Goal: Task Accomplishment & Management: Use online tool/utility

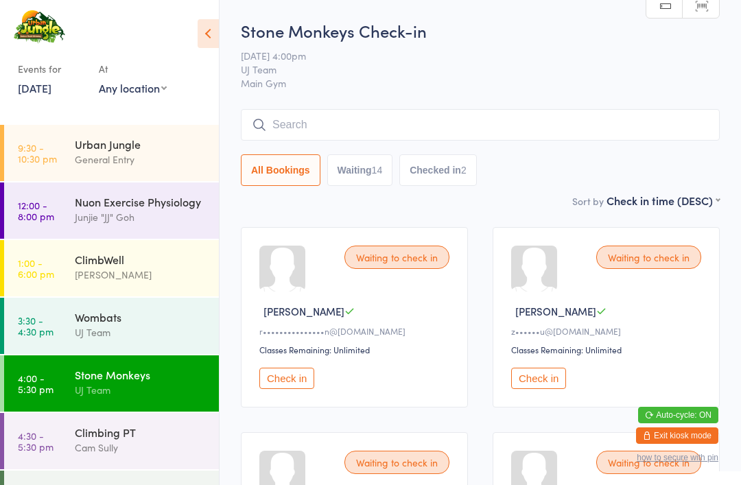
scroll to position [43, 0]
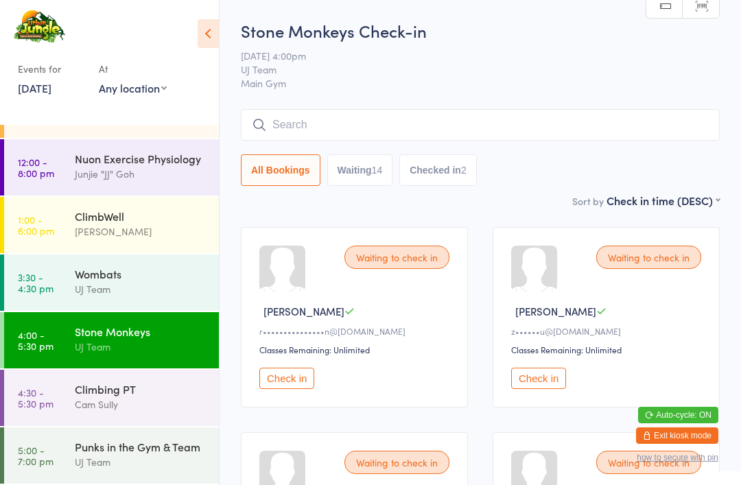
click at [161, 448] on div "Punks in the Gym & Team" at bounding box center [141, 446] width 132 height 15
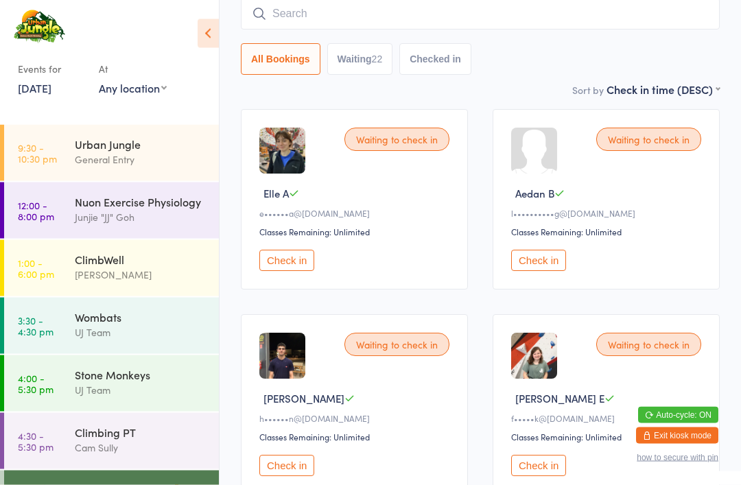
click at [280, 469] on button "Check in" at bounding box center [286, 465] width 55 height 21
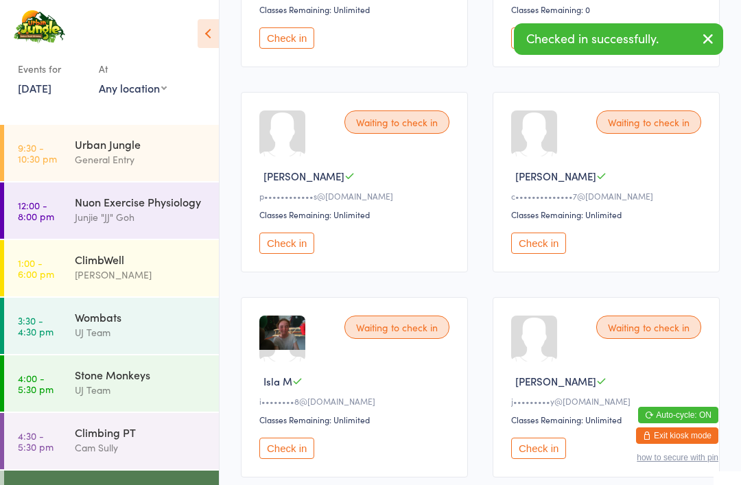
scroll to position [966, 0]
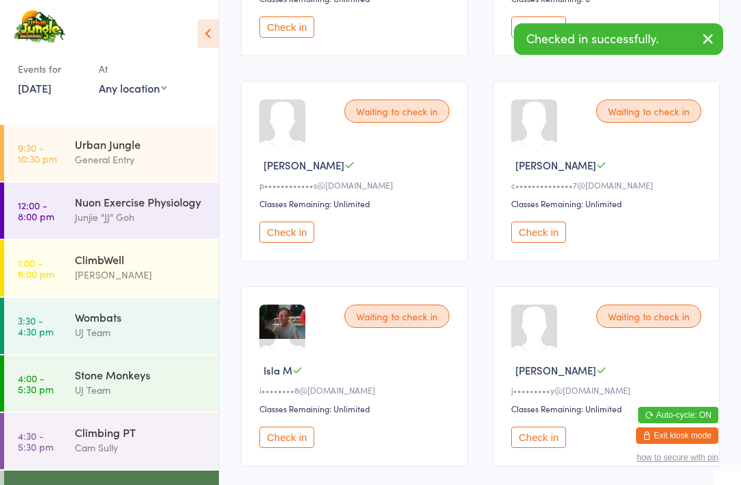
click at [544, 243] on button "Check in" at bounding box center [538, 231] width 55 height 21
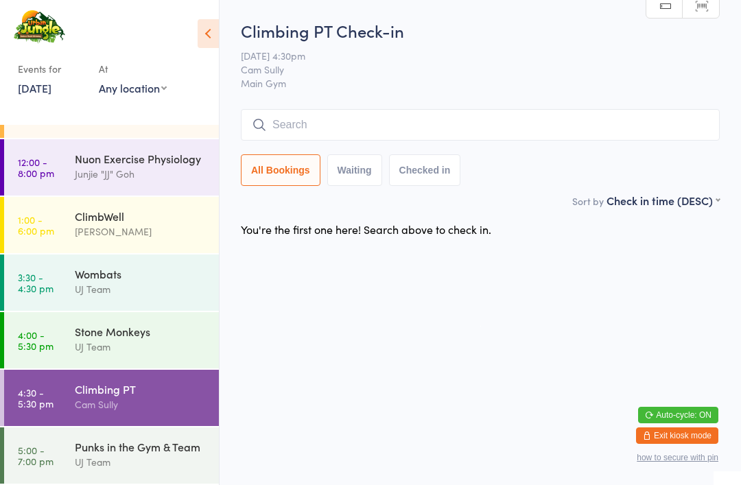
scroll to position [43, 0]
click at [95, 451] on div "Punks in the Gym & Team" at bounding box center [141, 446] width 132 height 15
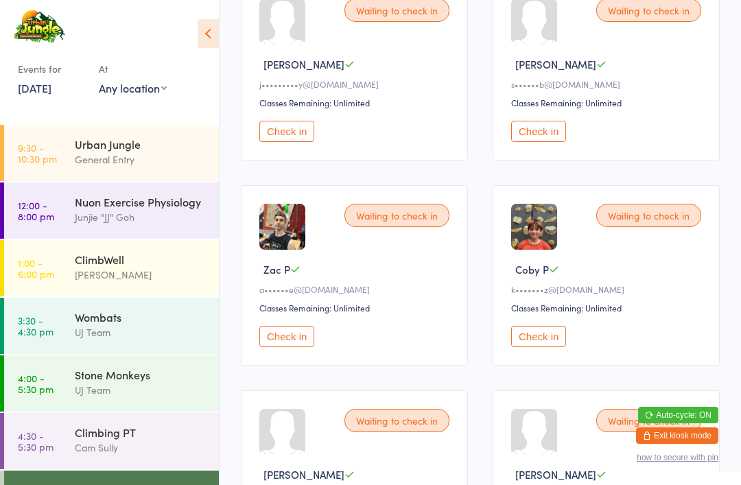
scroll to position [1273, 0]
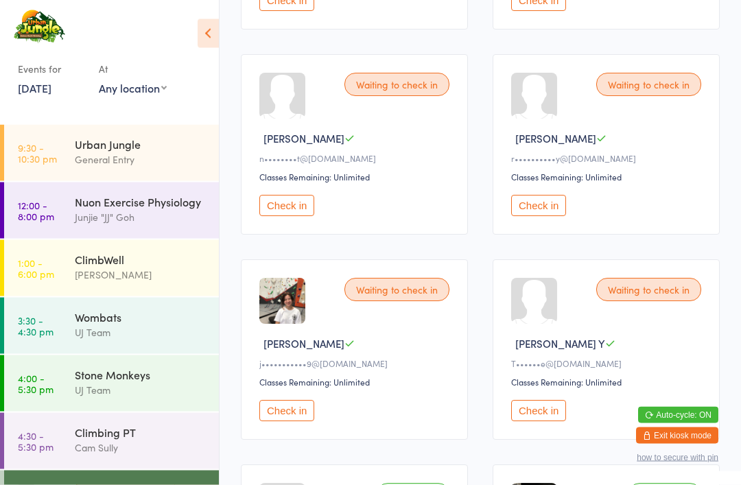
click at [533, 217] on button "Check in" at bounding box center [538, 205] width 55 height 21
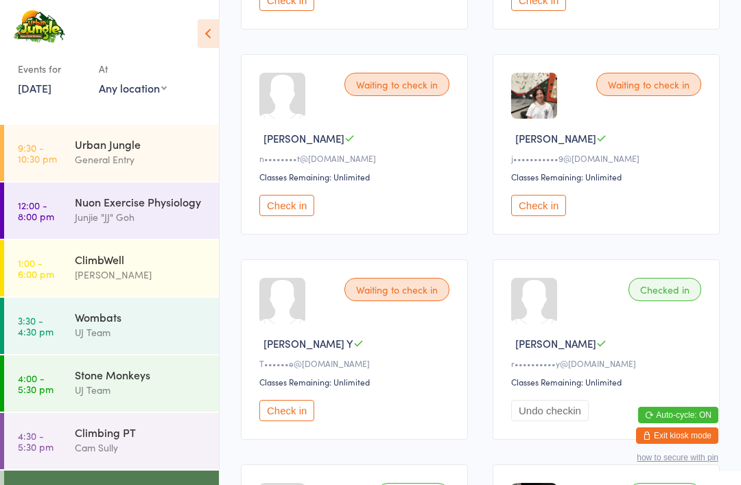
click at [97, 152] on div "Urban Jungle" at bounding box center [141, 143] width 132 height 15
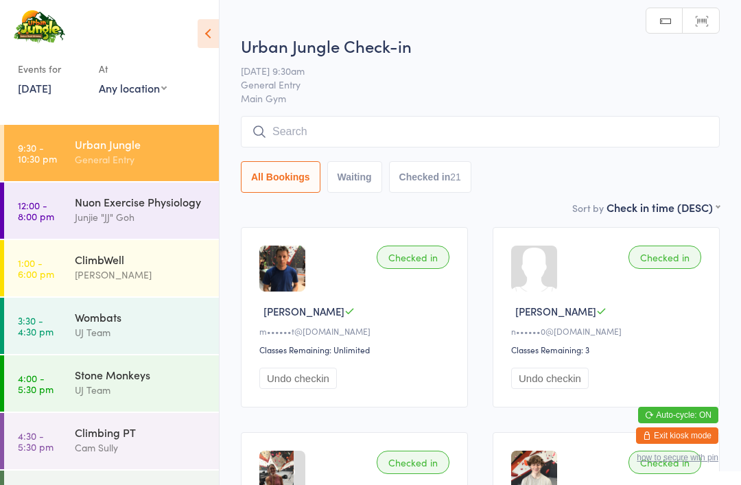
click at [306, 130] on input "search" at bounding box center [480, 132] width 479 height 32
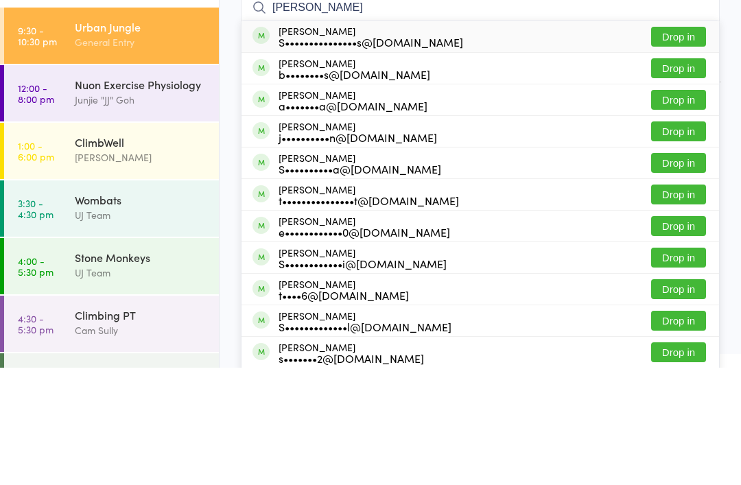
type input "[PERSON_NAME]"
click at [675, 144] on button "Drop in" at bounding box center [678, 154] width 55 height 20
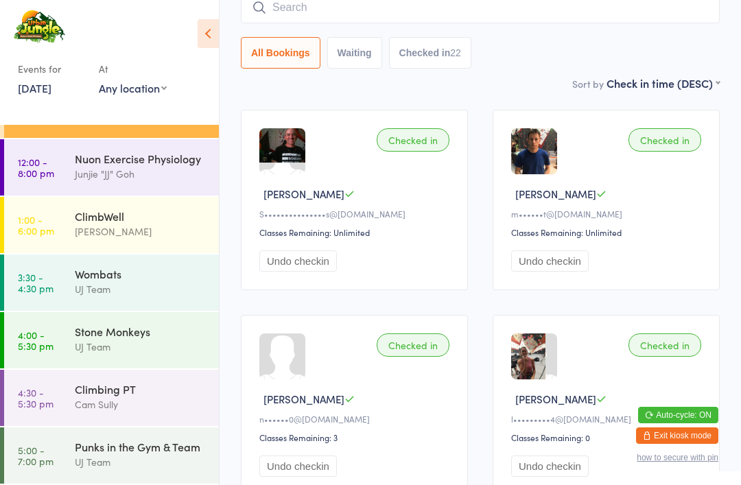
scroll to position [43, 0]
click at [59, 457] on link "5:00 - 7:00 pm Punks in the Gym & Team UJ Team" at bounding box center [111, 455] width 215 height 56
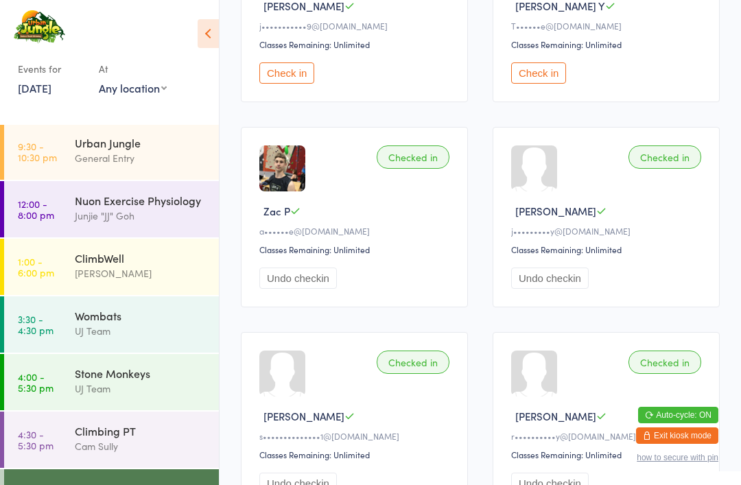
scroll to position [1736, 0]
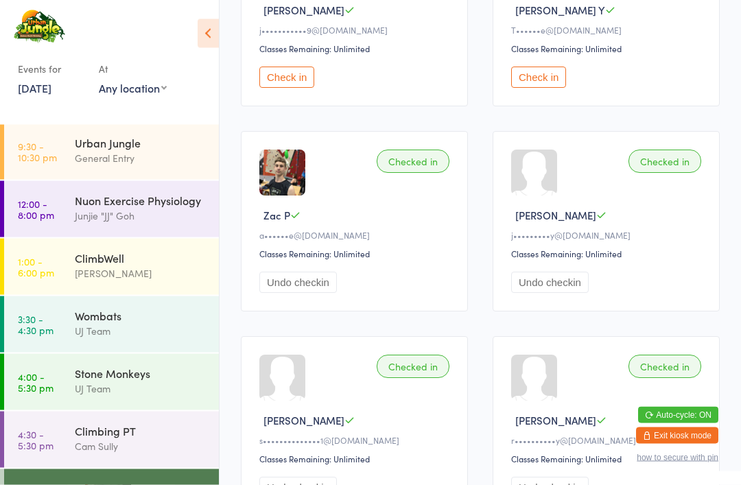
click at [549, 88] on button "Check in" at bounding box center [538, 77] width 55 height 21
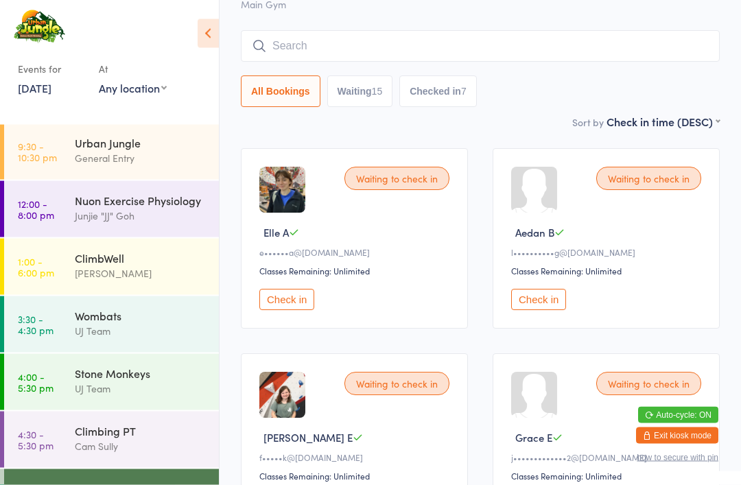
scroll to position [0, 0]
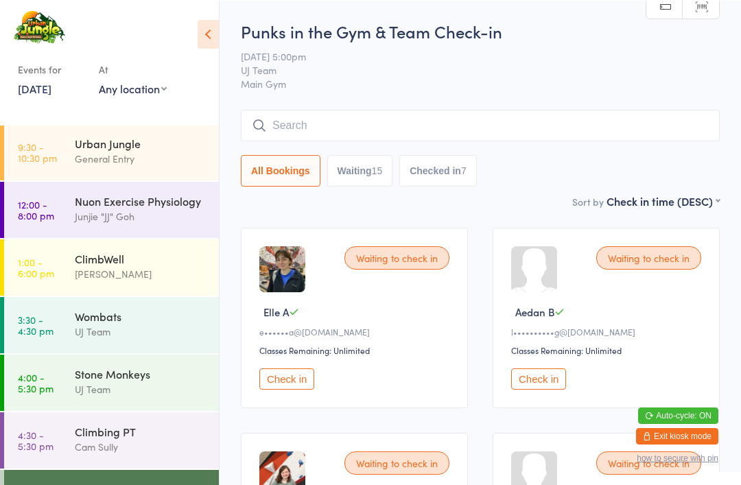
click at [296, 379] on button "Check in" at bounding box center [286, 378] width 55 height 21
